Goal: Feedback & Contribution: Leave review/rating

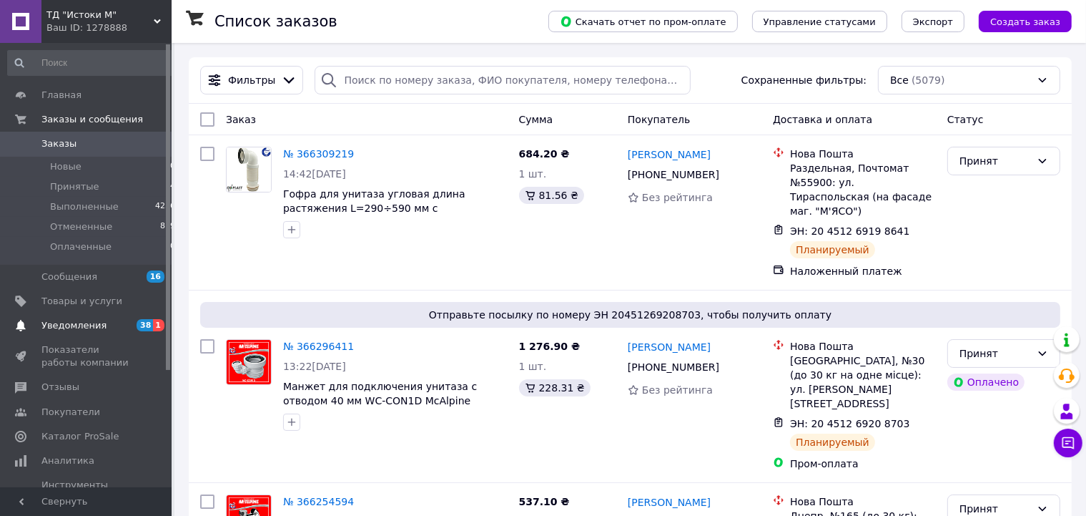
click at [80, 323] on span "Уведомления" at bounding box center [73, 325] width 65 height 13
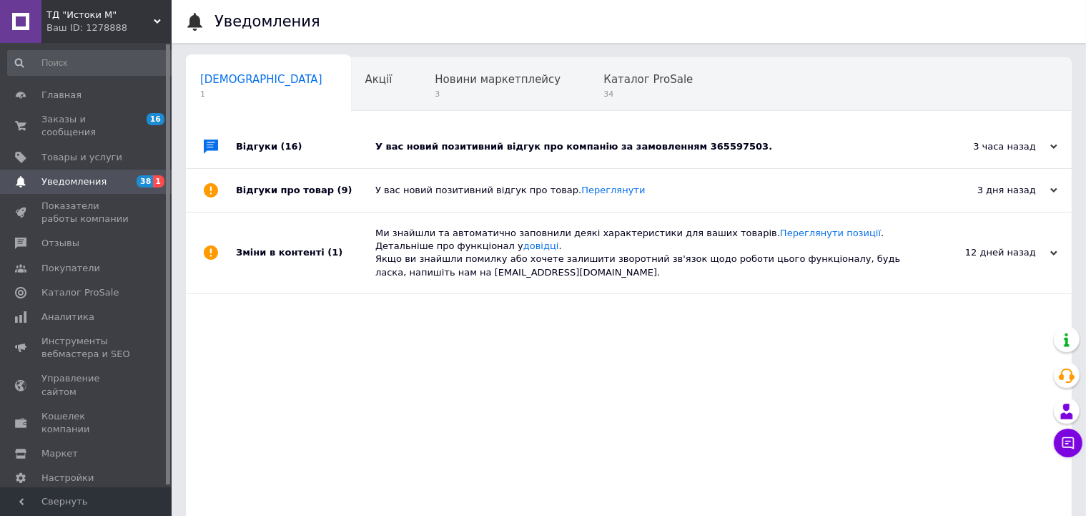
click at [565, 147] on div "У вас новий позитивний відгук про компанію за замовленням 365597503." at bounding box center [644, 146] width 539 height 13
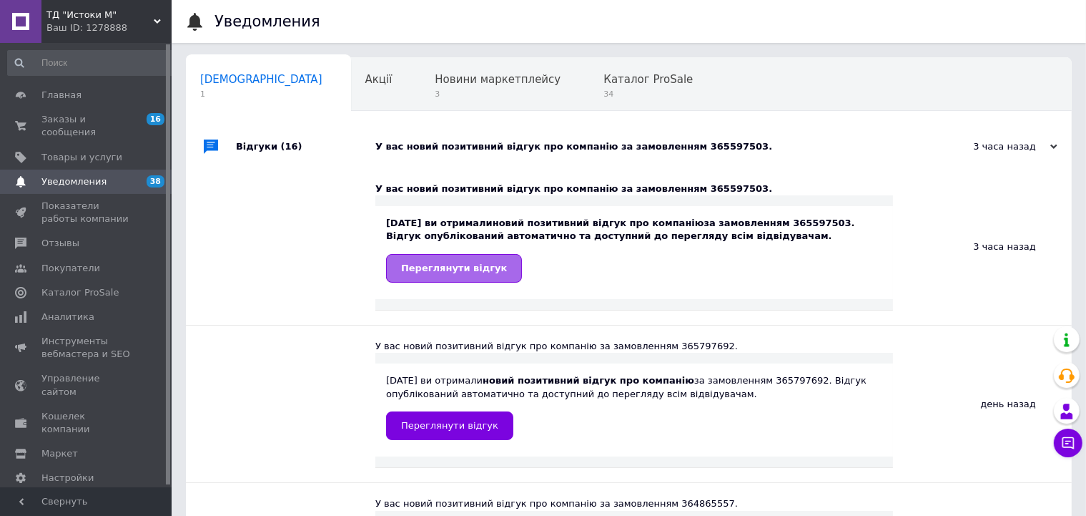
click at [446, 267] on span "Переглянути відгук" at bounding box center [454, 267] width 106 height 11
click at [67, 119] on span "Заказы и сообщения" at bounding box center [86, 126] width 91 height 26
